Goal: Information Seeking & Learning: Learn about a topic

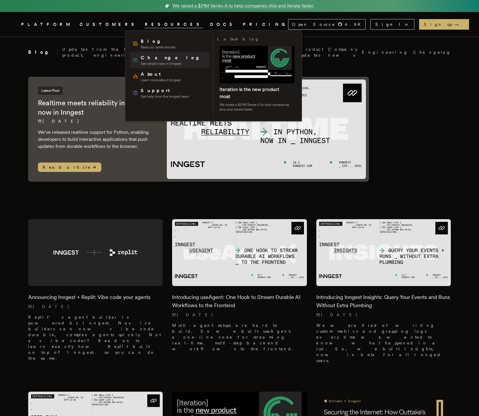
click at [141, 63] on span "See what's new in Inngest" at bounding box center [172, 63] width 63 height 5
click at [146, 75] on span "About" at bounding box center [161, 74] width 40 height 7
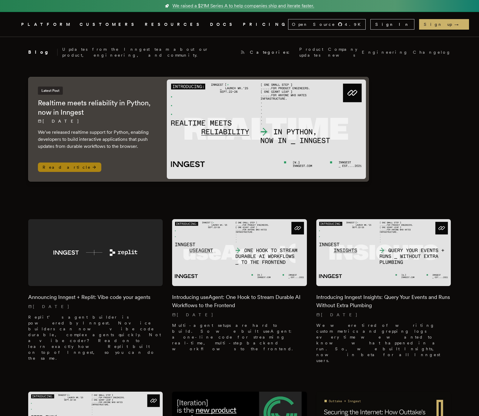
click at [255, 123] on img at bounding box center [266, 130] width 199 height 100
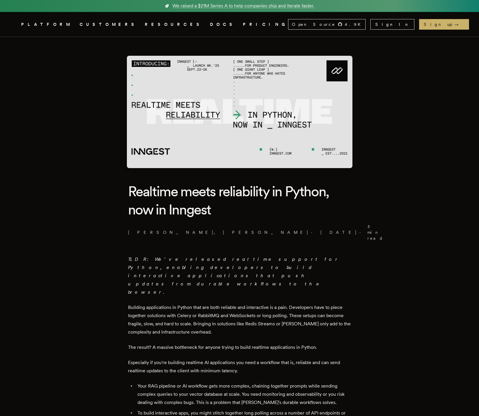
click at [14, 22] on icon ".cls-1 { fill: #FAFAF9; }" at bounding box center [14, 24] width 0 height 7
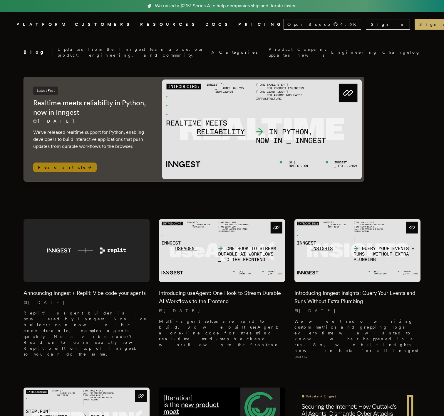
click at [139, 139] on p "We've released realtime support for Python, enabling developers to build intera…" at bounding box center [91, 139] width 117 height 21
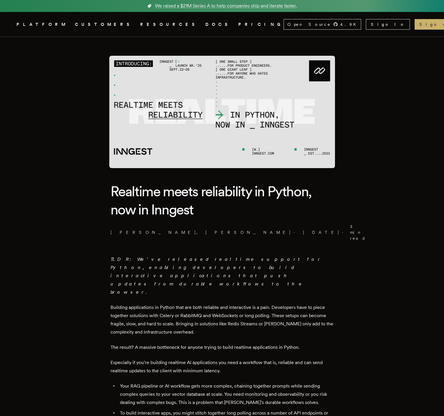
click at [238, 24] on link "PRICING" at bounding box center [260, 24] width 45 height 7
